Goal: Understand process/instructions: Learn about a topic

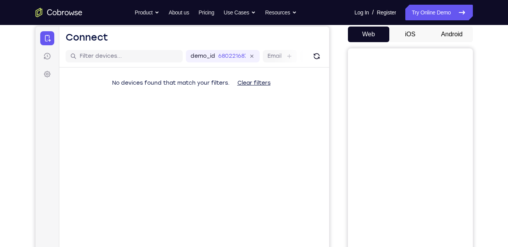
click at [459, 37] on button "Android" at bounding box center [452, 35] width 42 height 16
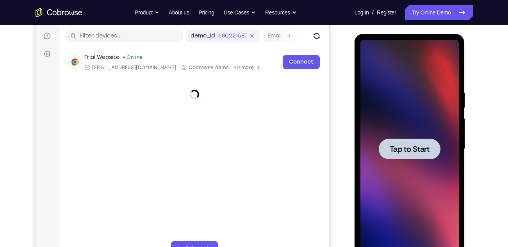
click at [410, 149] on span "Tap to Start" at bounding box center [410, 149] width 40 height 8
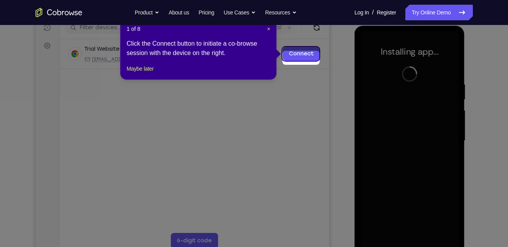
scroll to position [99, 0]
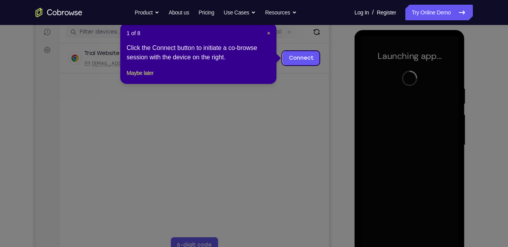
click at [266, 32] on header "1 of 8 ×" at bounding box center [199, 33] width 144 height 8
click at [267, 34] on span "×" at bounding box center [268, 33] width 3 height 6
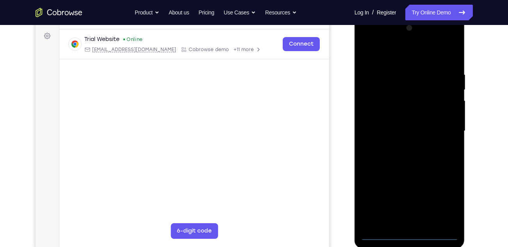
scroll to position [115, 0]
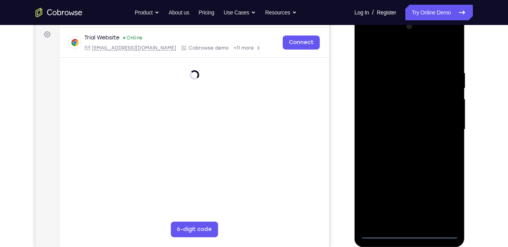
click at [409, 235] on div at bounding box center [409, 129] width 98 height 219
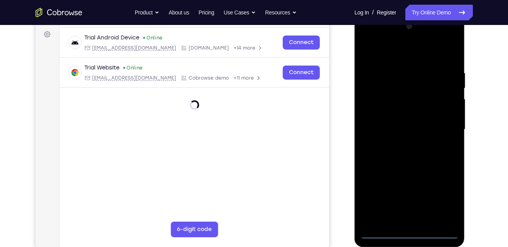
click at [444, 201] on div at bounding box center [409, 129] width 98 height 219
click at [367, 37] on div at bounding box center [409, 129] width 98 height 219
click at [441, 128] on div at bounding box center [409, 129] width 98 height 219
click at [417, 223] on div at bounding box center [409, 129] width 98 height 219
click at [408, 166] on div at bounding box center [409, 129] width 98 height 219
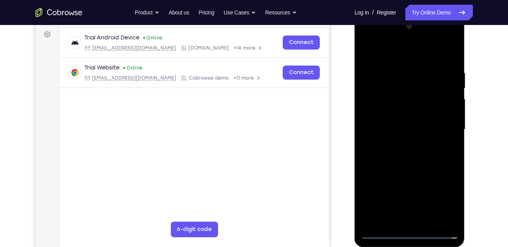
click at [394, 90] on div at bounding box center [409, 129] width 98 height 219
click at [414, 112] on div at bounding box center [409, 129] width 98 height 219
click at [390, 99] on div at bounding box center [409, 129] width 98 height 219
click at [413, 117] on div at bounding box center [409, 129] width 98 height 219
click at [417, 164] on div at bounding box center [409, 129] width 98 height 219
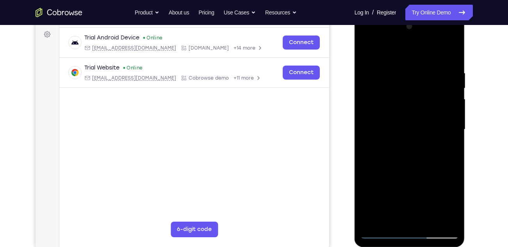
click at [427, 222] on div at bounding box center [409, 129] width 98 height 219
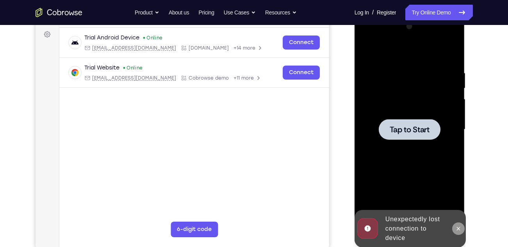
click at [460, 229] on icon at bounding box center [458, 229] width 6 height 6
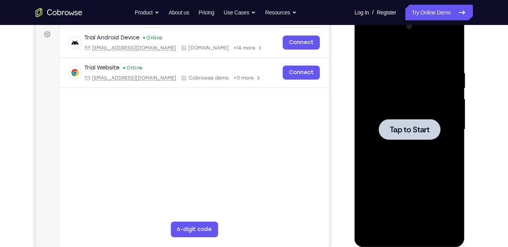
click at [414, 104] on div at bounding box center [409, 129] width 98 height 219
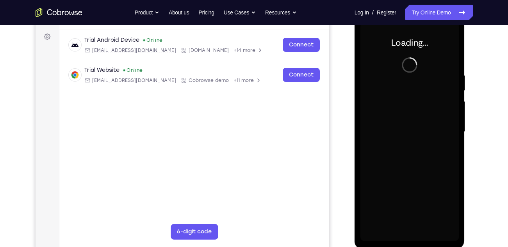
scroll to position [112, 0]
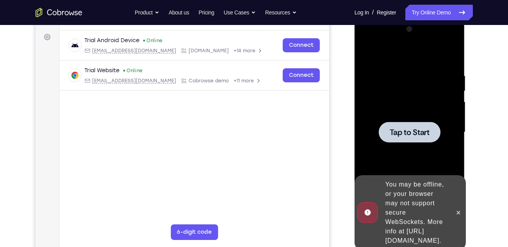
click at [451, 215] on div "You may be offline, or your browser may not support secure WebSockets. More inf…" at bounding box center [416, 213] width 68 height 72
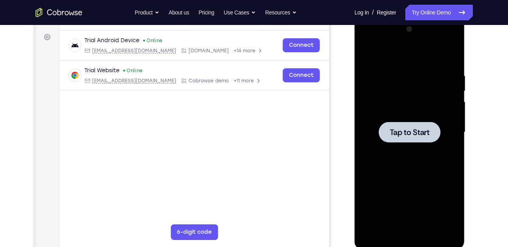
click at [423, 136] on span "Tap to Start" at bounding box center [410, 132] width 40 height 8
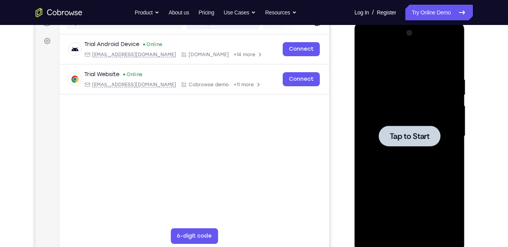
scroll to position [108, 0]
click at [423, 136] on span "Tap to Start" at bounding box center [410, 137] width 40 height 8
drag, startPoint x: 423, startPoint y: 140, endPoint x: 423, endPoint y: 136, distance: 4.3
click at [423, 136] on span "Tap to Start" at bounding box center [410, 137] width 40 height 8
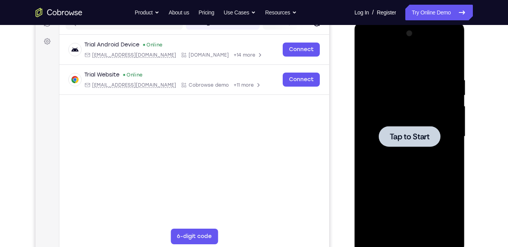
click at [423, 136] on span "Tap to Start" at bounding box center [410, 137] width 40 height 8
click at [408, 149] on div at bounding box center [409, 136] width 98 height 219
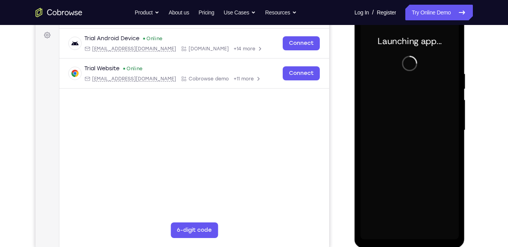
scroll to position [114, 0]
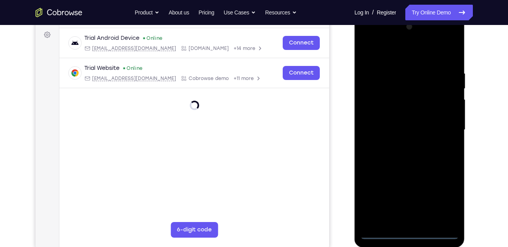
click at [412, 232] on div at bounding box center [409, 130] width 98 height 219
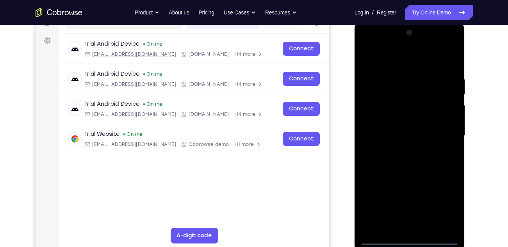
scroll to position [107, 0]
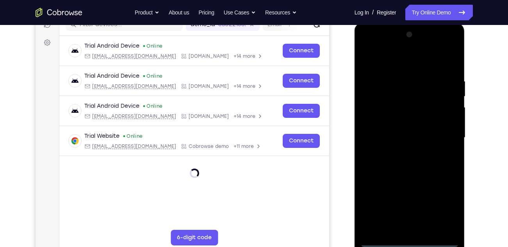
click at [444, 211] on div at bounding box center [409, 138] width 98 height 219
click at [367, 46] on div at bounding box center [409, 138] width 98 height 219
click at [440, 135] on div at bounding box center [409, 138] width 98 height 219
click at [405, 150] on div at bounding box center [409, 138] width 98 height 219
click at [405, 178] on div at bounding box center [409, 138] width 98 height 219
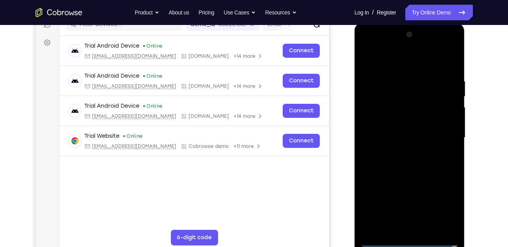
click at [388, 98] on div at bounding box center [409, 138] width 98 height 219
click at [396, 119] on div at bounding box center [409, 138] width 98 height 219
click at [399, 107] on div at bounding box center [409, 138] width 98 height 219
click at [388, 107] on div at bounding box center [409, 138] width 98 height 219
click at [416, 122] on div at bounding box center [409, 138] width 98 height 219
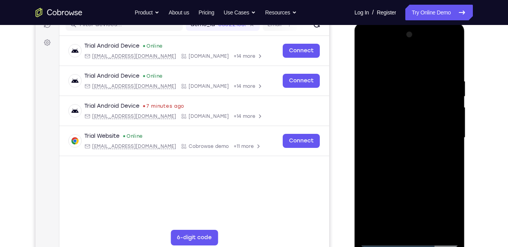
click at [416, 122] on div at bounding box center [409, 138] width 98 height 219
click at [408, 158] on div at bounding box center [409, 138] width 98 height 219
drag, startPoint x: 404, startPoint y: 71, endPoint x: 407, endPoint y: 106, distance: 35.3
click at [407, 106] on div at bounding box center [409, 138] width 98 height 219
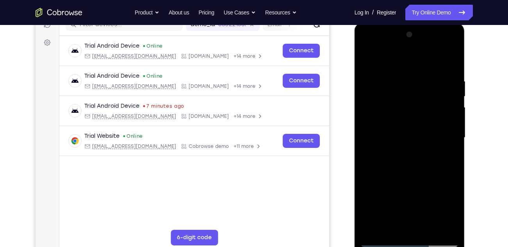
click at [393, 124] on div at bounding box center [409, 138] width 98 height 219
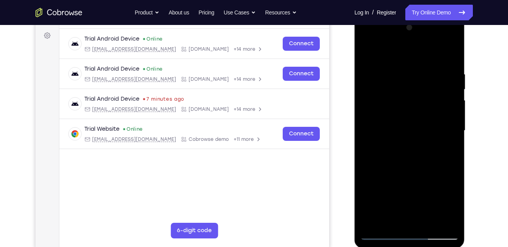
scroll to position [113, 0]
click at [398, 114] on div at bounding box center [409, 131] width 98 height 219
click at [368, 54] on div at bounding box center [409, 131] width 98 height 219
click at [409, 127] on div at bounding box center [409, 131] width 98 height 219
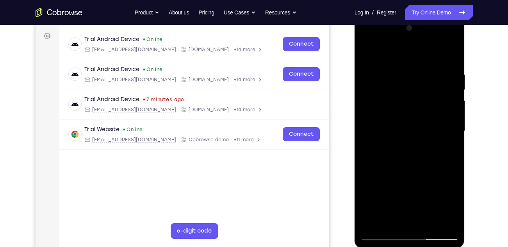
click at [409, 127] on div at bounding box center [409, 131] width 98 height 219
click at [397, 132] on div at bounding box center [409, 131] width 98 height 219
click at [414, 118] on div at bounding box center [409, 131] width 98 height 219
click at [405, 136] on div at bounding box center [409, 131] width 98 height 219
click at [429, 54] on div at bounding box center [409, 131] width 98 height 219
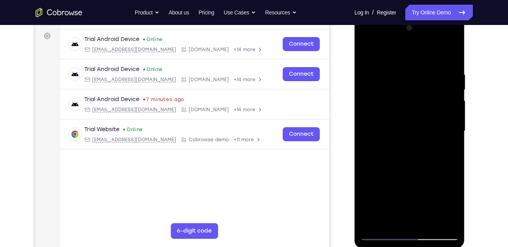
click at [408, 64] on div at bounding box center [409, 131] width 98 height 219
click at [399, 171] on div at bounding box center [409, 131] width 98 height 219
click at [416, 120] on div at bounding box center [409, 131] width 98 height 219
drag, startPoint x: 418, startPoint y: 182, endPoint x: 404, endPoint y: 100, distance: 83.5
click at [404, 100] on div at bounding box center [409, 131] width 98 height 219
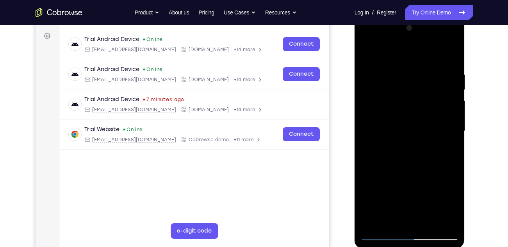
click at [410, 218] on div at bounding box center [409, 131] width 98 height 219
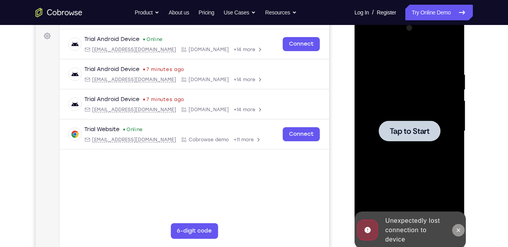
click at [456, 228] on icon at bounding box center [458, 230] width 6 height 6
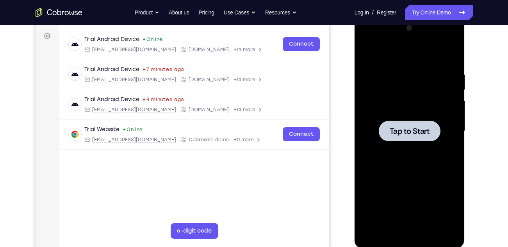
click at [399, 140] on div at bounding box center [410, 131] width 62 height 21
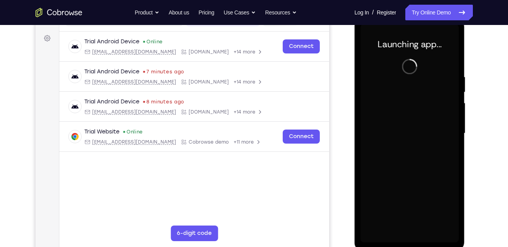
scroll to position [111, 0]
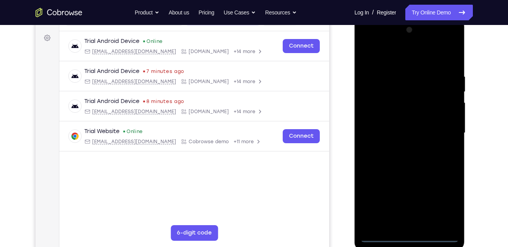
click at [411, 237] on div at bounding box center [409, 133] width 98 height 219
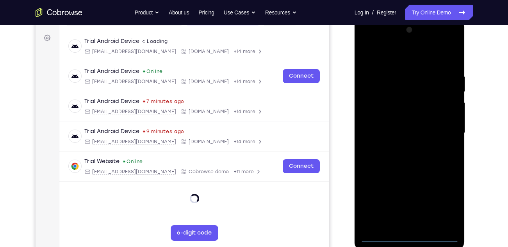
click at [446, 199] on div at bounding box center [409, 133] width 98 height 219
click at [367, 42] on div at bounding box center [409, 133] width 98 height 219
click at [444, 128] on div at bounding box center [409, 133] width 98 height 219
click at [400, 148] on div at bounding box center [409, 133] width 98 height 219
click at [401, 148] on div at bounding box center [409, 133] width 98 height 219
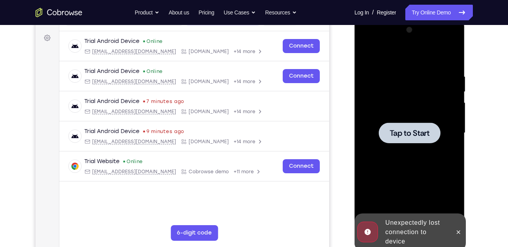
click at [401, 148] on div at bounding box center [409, 133] width 98 height 219
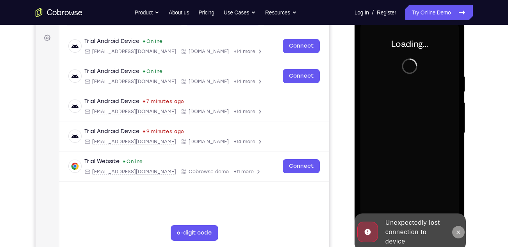
click at [456, 230] on icon at bounding box center [458, 232] width 6 height 6
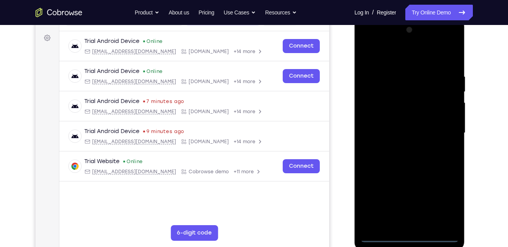
click at [411, 238] on div at bounding box center [409, 133] width 98 height 219
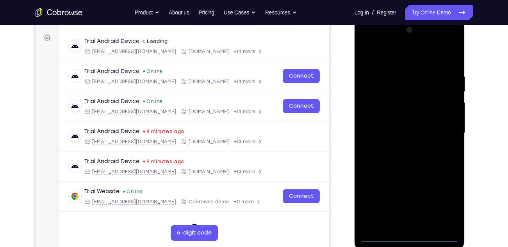
click at [442, 203] on div at bounding box center [409, 133] width 98 height 219
click at [367, 46] on div at bounding box center [409, 133] width 98 height 219
click at [442, 128] on div at bounding box center [409, 133] width 98 height 219
click at [397, 148] on div at bounding box center [409, 133] width 98 height 219
click at [409, 170] on div at bounding box center [409, 133] width 98 height 219
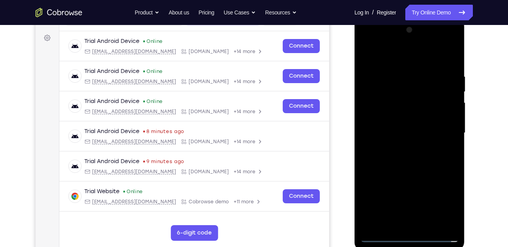
click at [393, 100] on div at bounding box center [409, 133] width 98 height 219
click at [406, 115] on div at bounding box center [409, 133] width 98 height 219
click at [387, 100] on div at bounding box center [409, 133] width 98 height 219
click at [381, 99] on div at bounding box center [409, 133] width 98 height 219
click at [390, 100] on div at bounding box center [409, 133] width 98 height 219
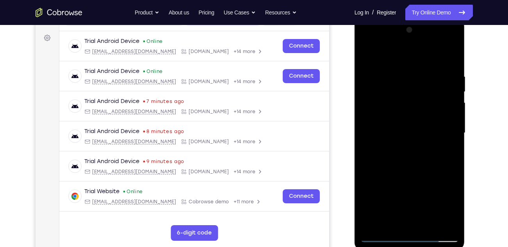
click at [407, 117] on div at bounding box center [409, 133] width 98 height 219
click at [418, 162] on div at bounding box center [409, 133] width 98 height 219
click at [429, 220] on div at bounding box center [409, 133] width 98 height 219
click at [429, 225] on div at bounding box center [409, 133] width 98 height 219
click at [396, 126] on div at bounding box center [409, 133] width 98 height 219
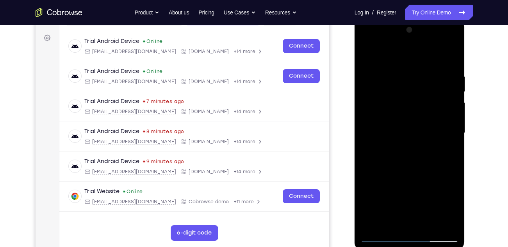
click at [414, 174] on div at bounding box center [409, 133] width 98 height 219
click at [405, 121] on div at bounding box center [409, 133] width 98 height 219
click at [378, 222] on div at bounding box center [409, 133] width 98 height 219
click at [448, 154] on div at bounding box center [409, 133] width 98 height 219
drag, startPoint x: 432, startPoint y: 87, endPoint x: 432, endPoint y: 137, distance: 50.8
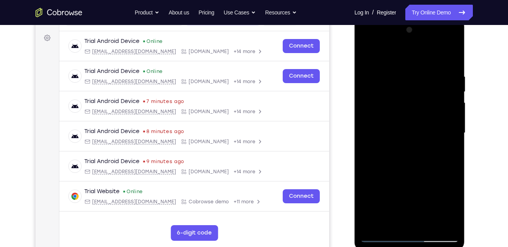
click at [432, 137] on div at bounding box center [409, 133] width 98 height 219
drag, startPoint x: 434, startPoint y: 72, endPoint x: 433, endPoint y: 134, distance: 62.5
click at [433, 134] on div at bounding box center [409, 133] width 98 height 219
drag, startPoint x: 440, startPoint y: 127, endPoint x: 434, endPoint y: 72, distance: 55.3
click at [434, 72] on div at bounding box center [409, 133] width 98 height 219
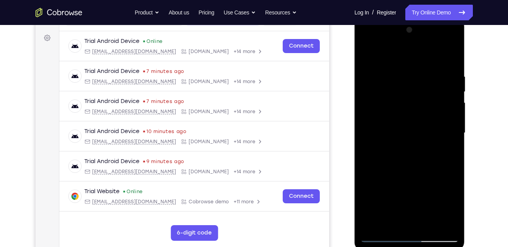
drag, startPoint x: 432, startPoint y: 125, endPoint x: 432, endPoint y: 94, distance: 30.8
click at [432, 94] on div at bounding box center [409, 133] width 98 height 219
drag, startPoint x: 435, startPoint y: 81, endPoint x: 427, endPoint y: 166, distance: 84.7
click at [427, 166] on div at bounding box center [409, 133] width 98 height 219
click at [383, 153] on div at bounding box center [409, 133] width 98 height 219
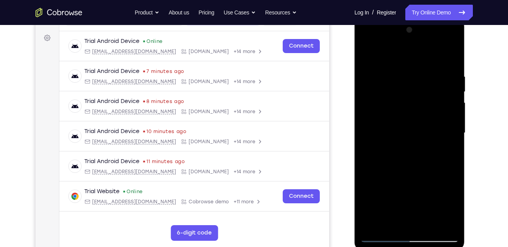
click at [445, 153] on div at bounding box center [409, 133] width 98 height 219
click at [369, 56] on div at bounding box center [409, 133] width 98 height 219
click at [421, 71] on div at bounding box center [409, 133] width 98 height 219
click at [421, 18] on div at bounding box center [410, 18] width 111 height 0
